Goal: Task Accomplishment & Management: Manage account settings

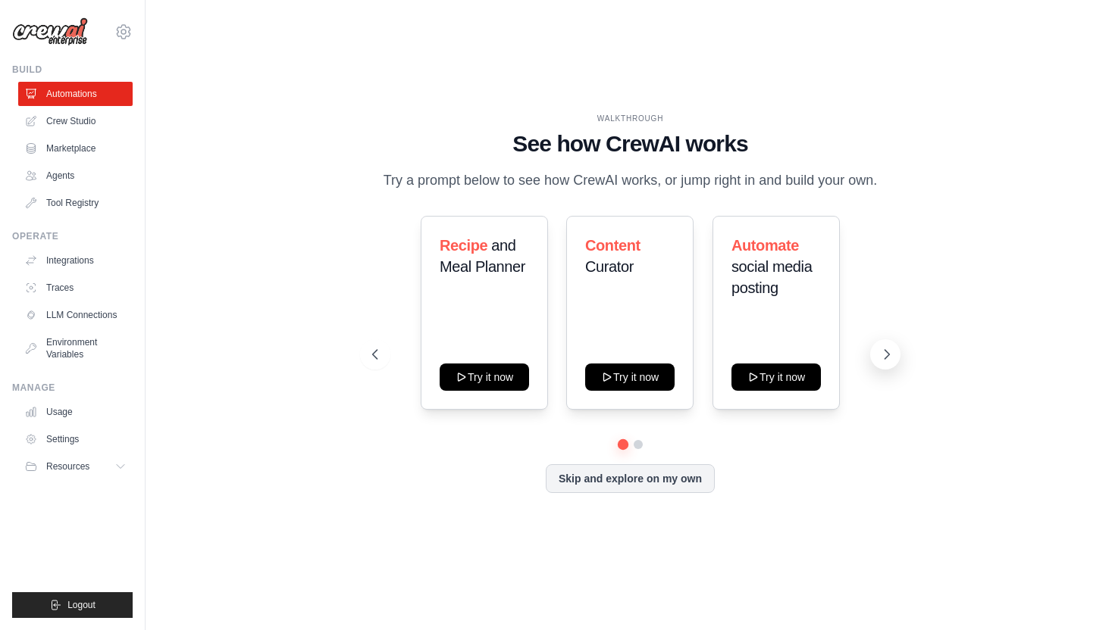
click at [892, 366] on button at bounding box center [885, 354] width 30 height 30
click at [618, 468] on button "Skip and explore on my own" at bounding box center [630, 477] width 169 height 29
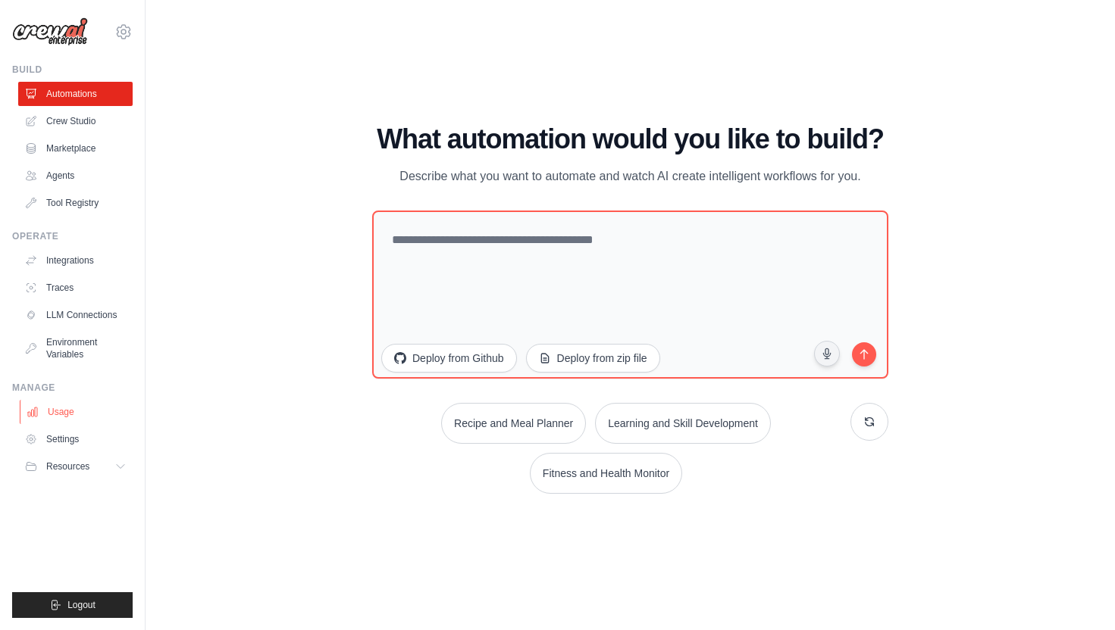
click at [64, 412] on link "Usage" at bounding box center [77, 412] width 114 height 24
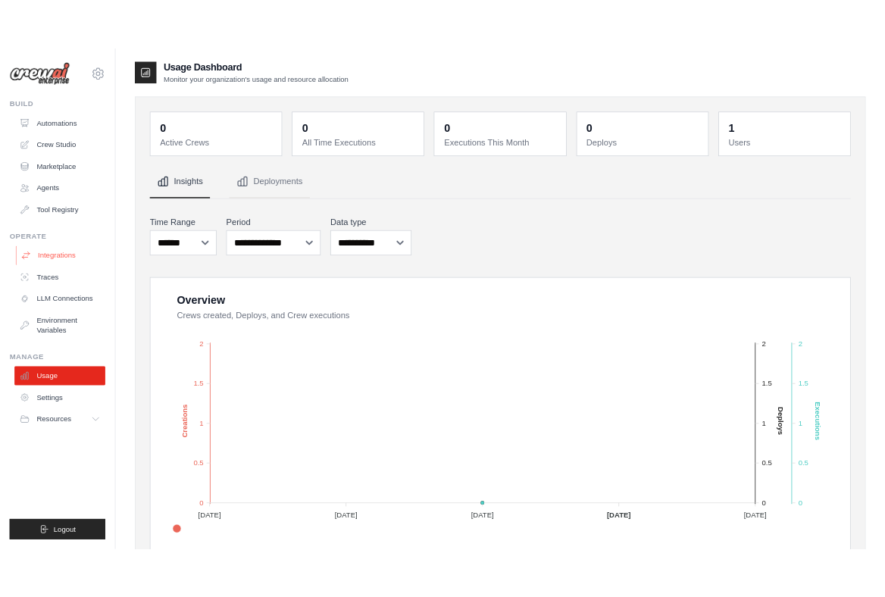
scroll to position [4, 0]
